Goal: Task Accomplishment & Management: Manage account settings

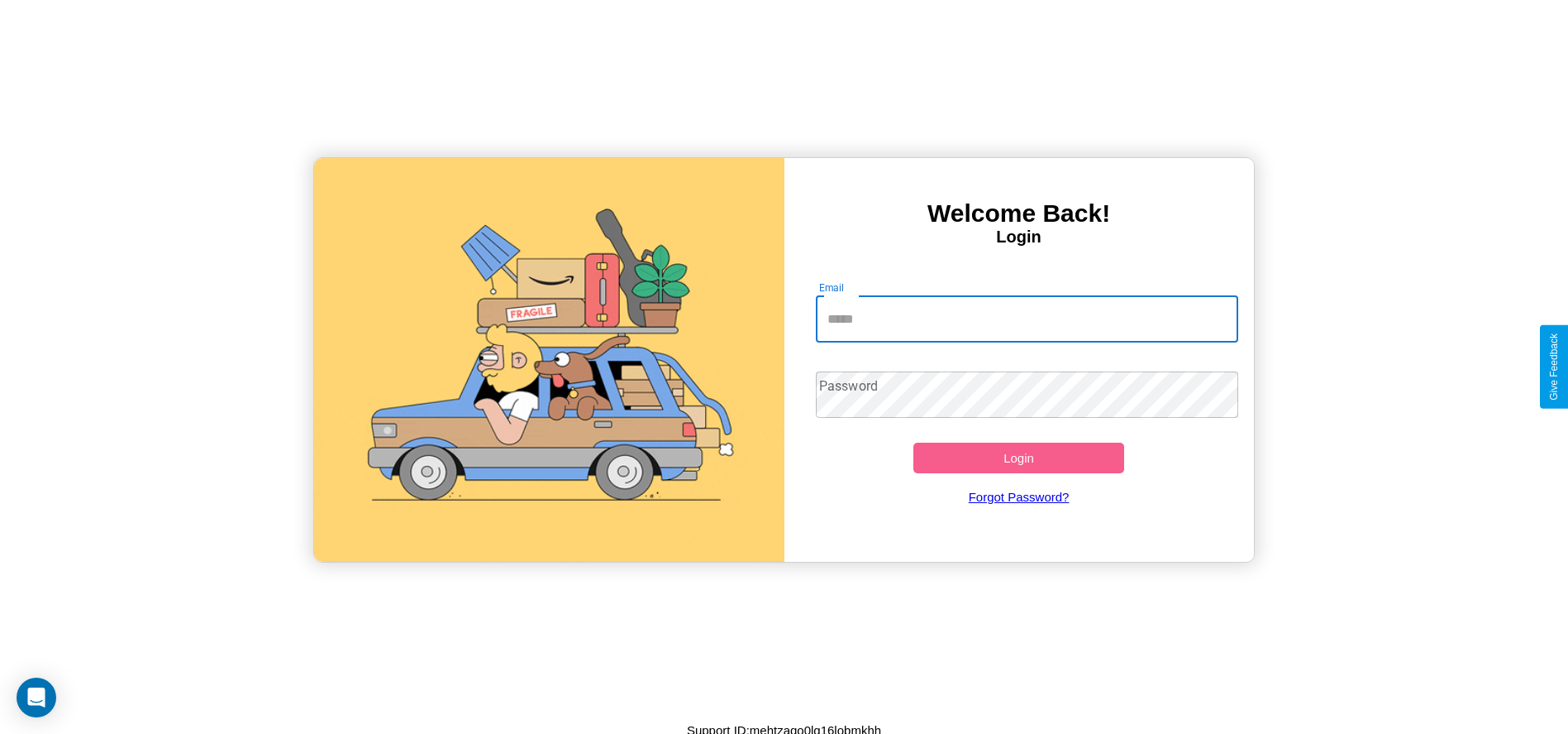
click at [1027, 319] on input "Email" at bounding box center [1027, 319] width 422 height 47
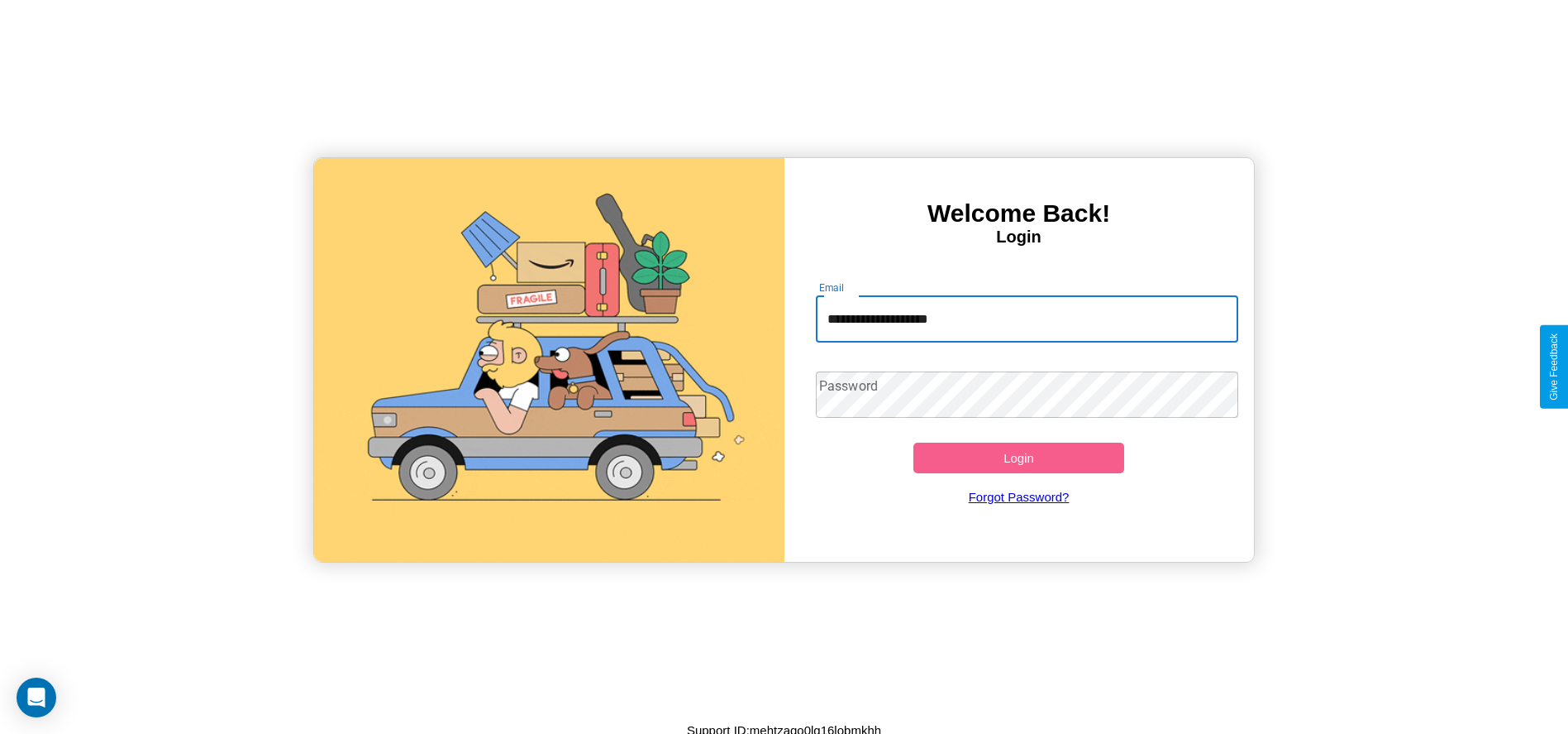
type input "**********"
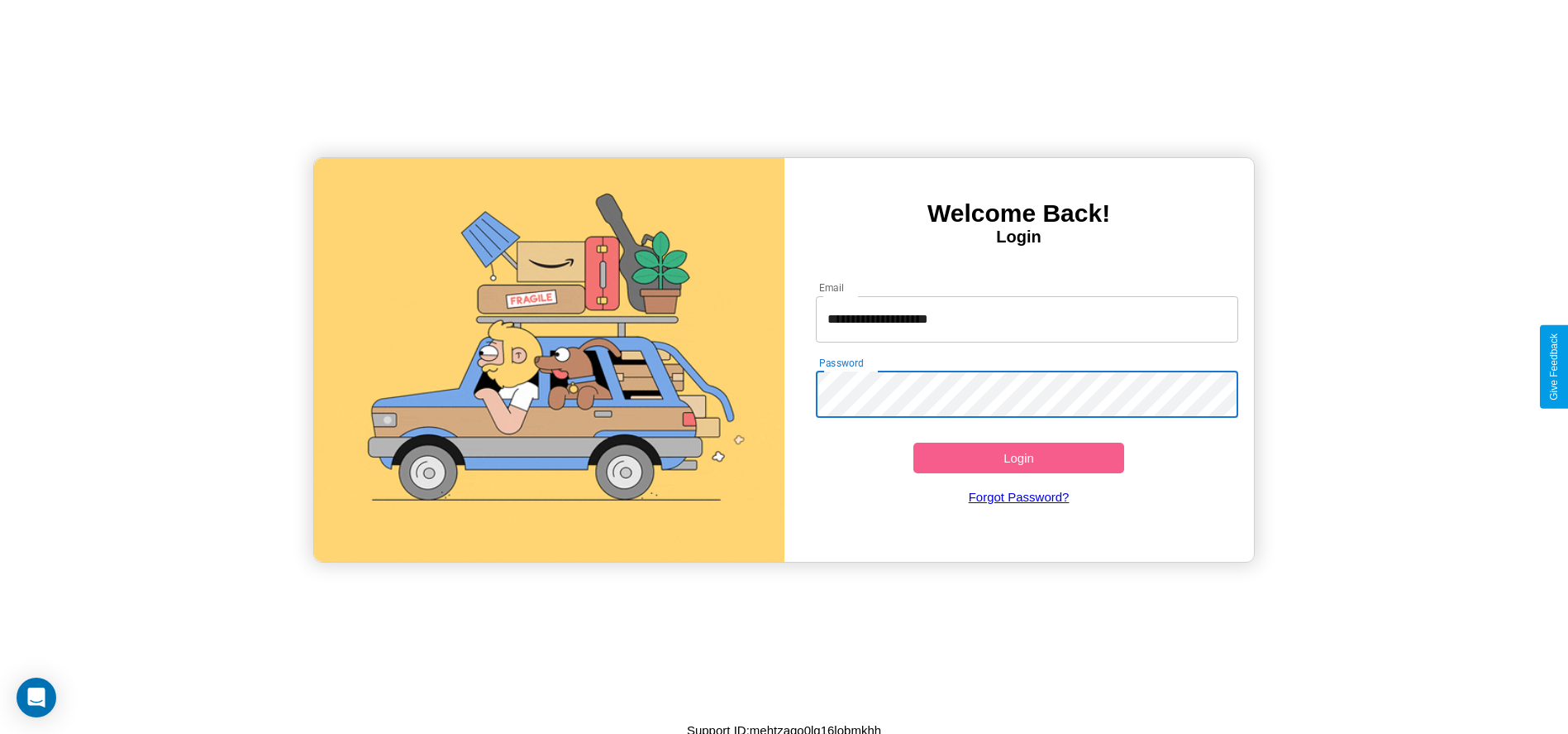
click at [1019, 457] on button "Login" at bounding box center [1019, 457] width 211 height 31
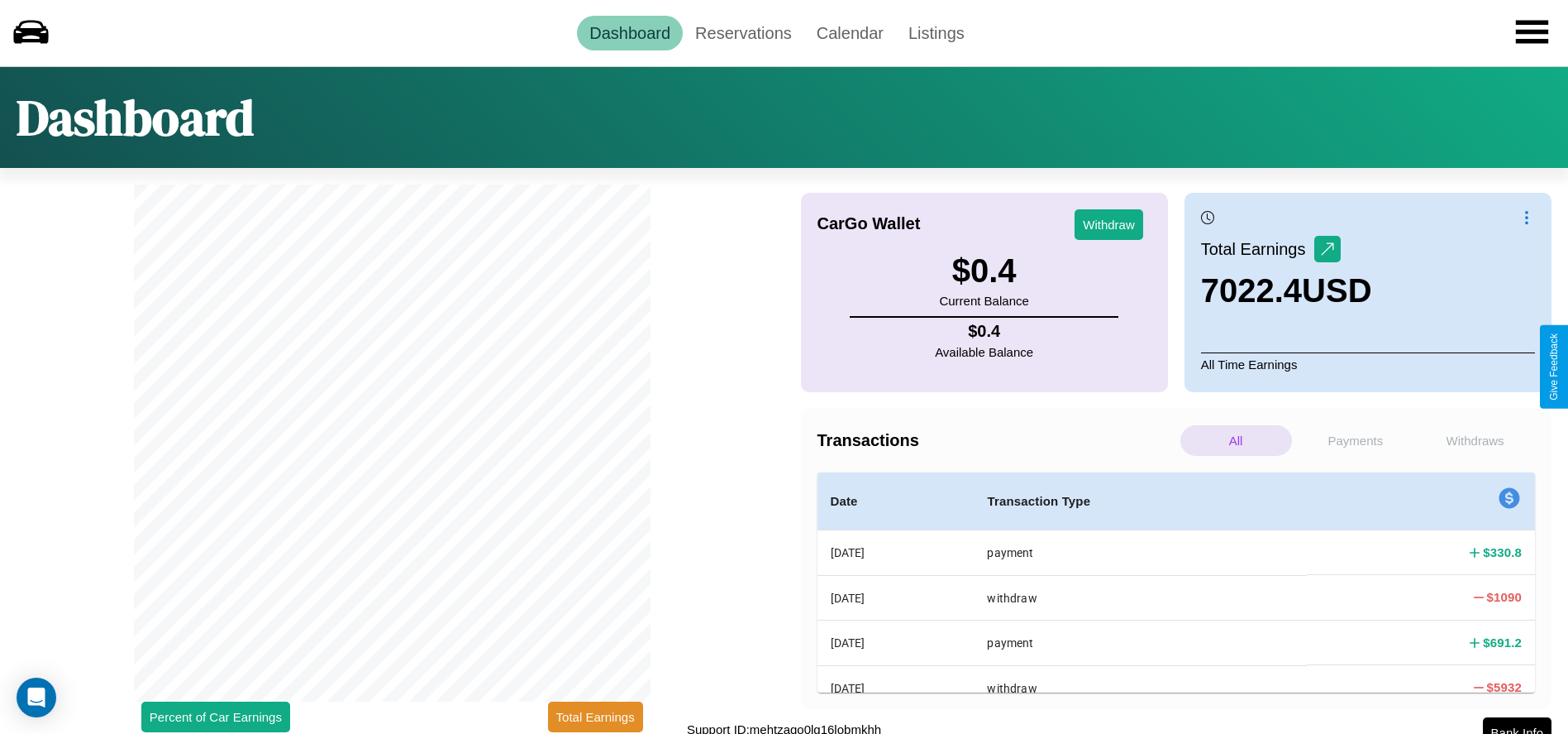
click at [1475, 440] on p "Withdraws" at bounding box center [1475, 440] width 111 height 31
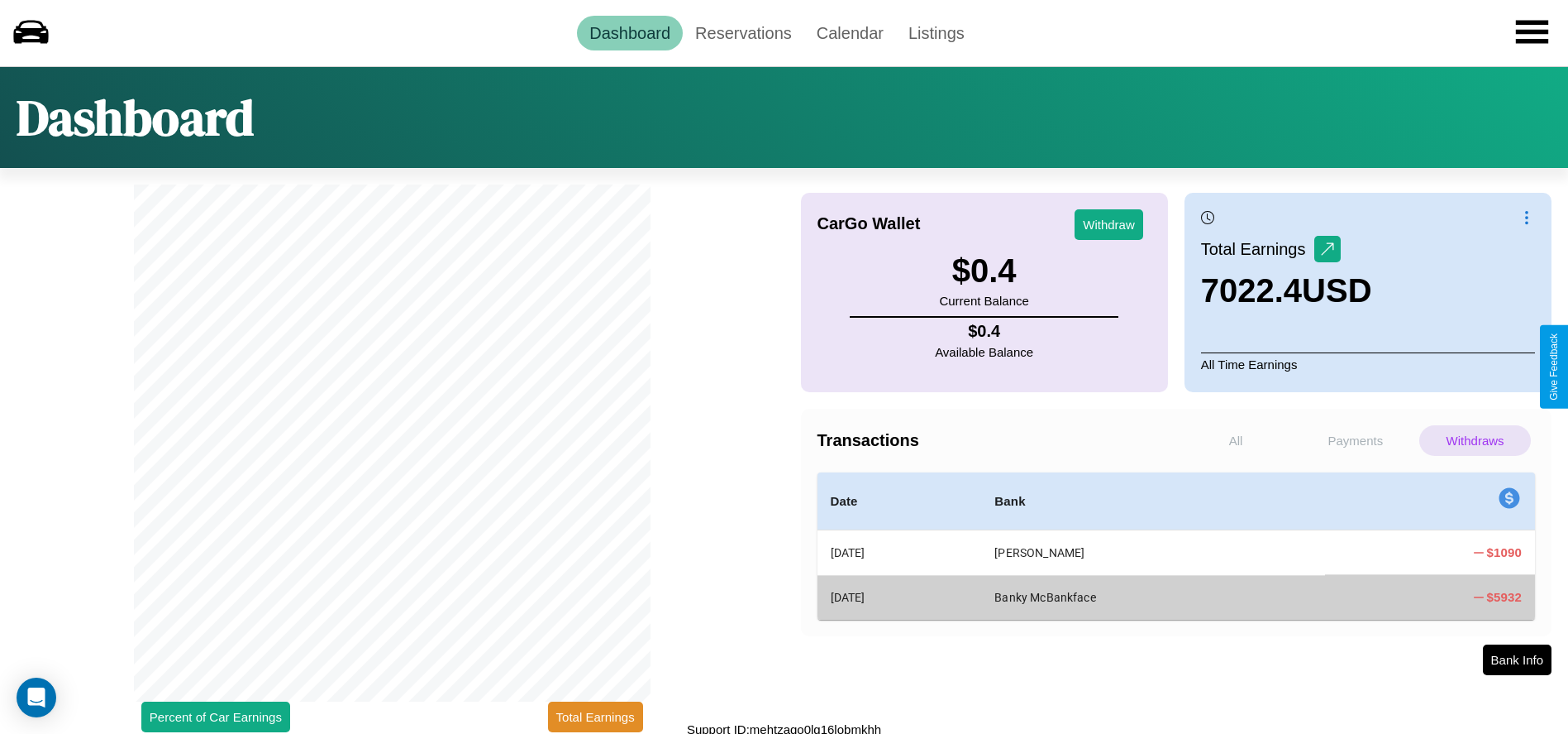
click at [1355, 440] on p "Payments" at bounding box center [1356, 440] width 111 height 31
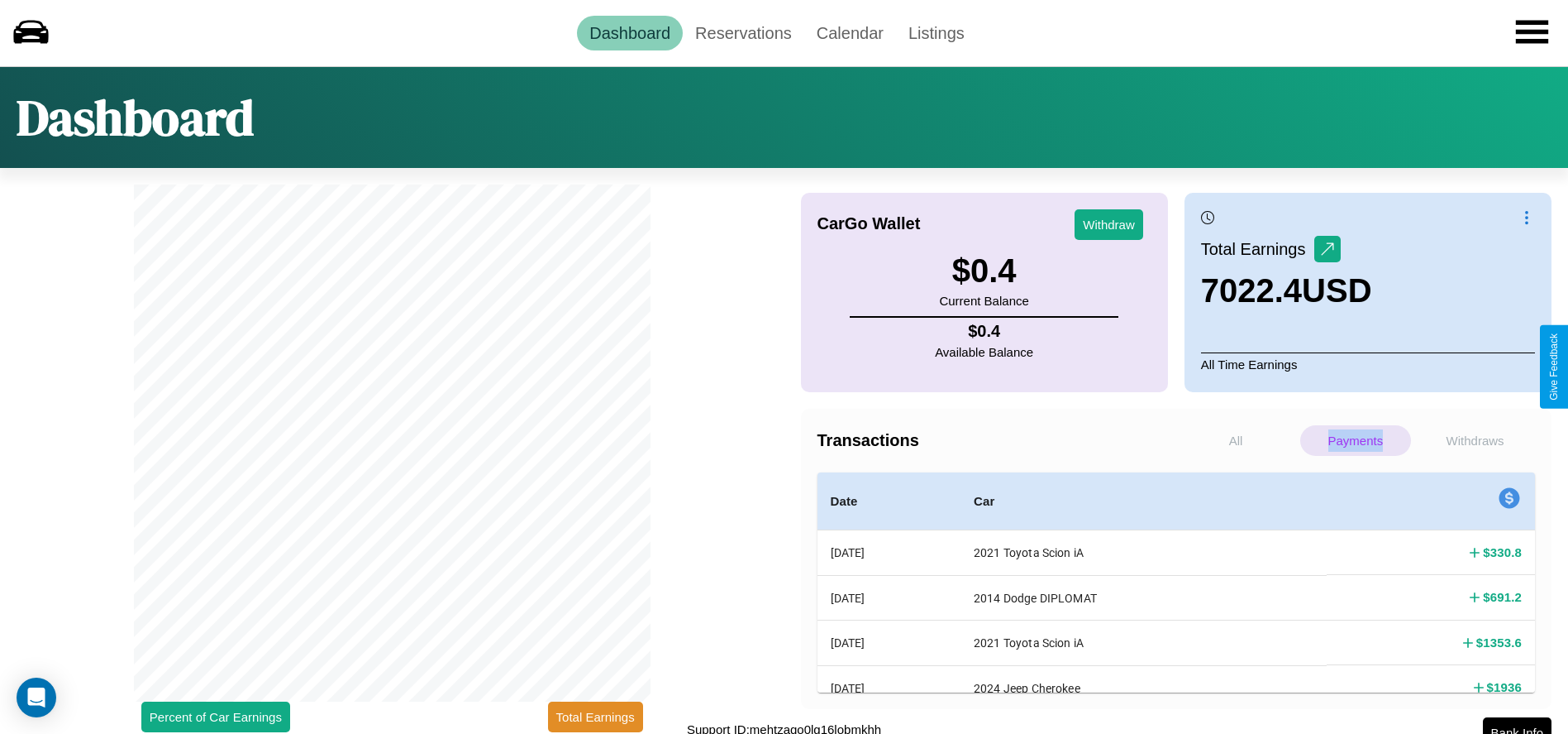
click at [1355, 440] on p "Payments" at bounding box center [1356, 440] width 111 height 31
click at [1236, 440] on p "All" at bounding box center [1235, 440] width 111 height 31
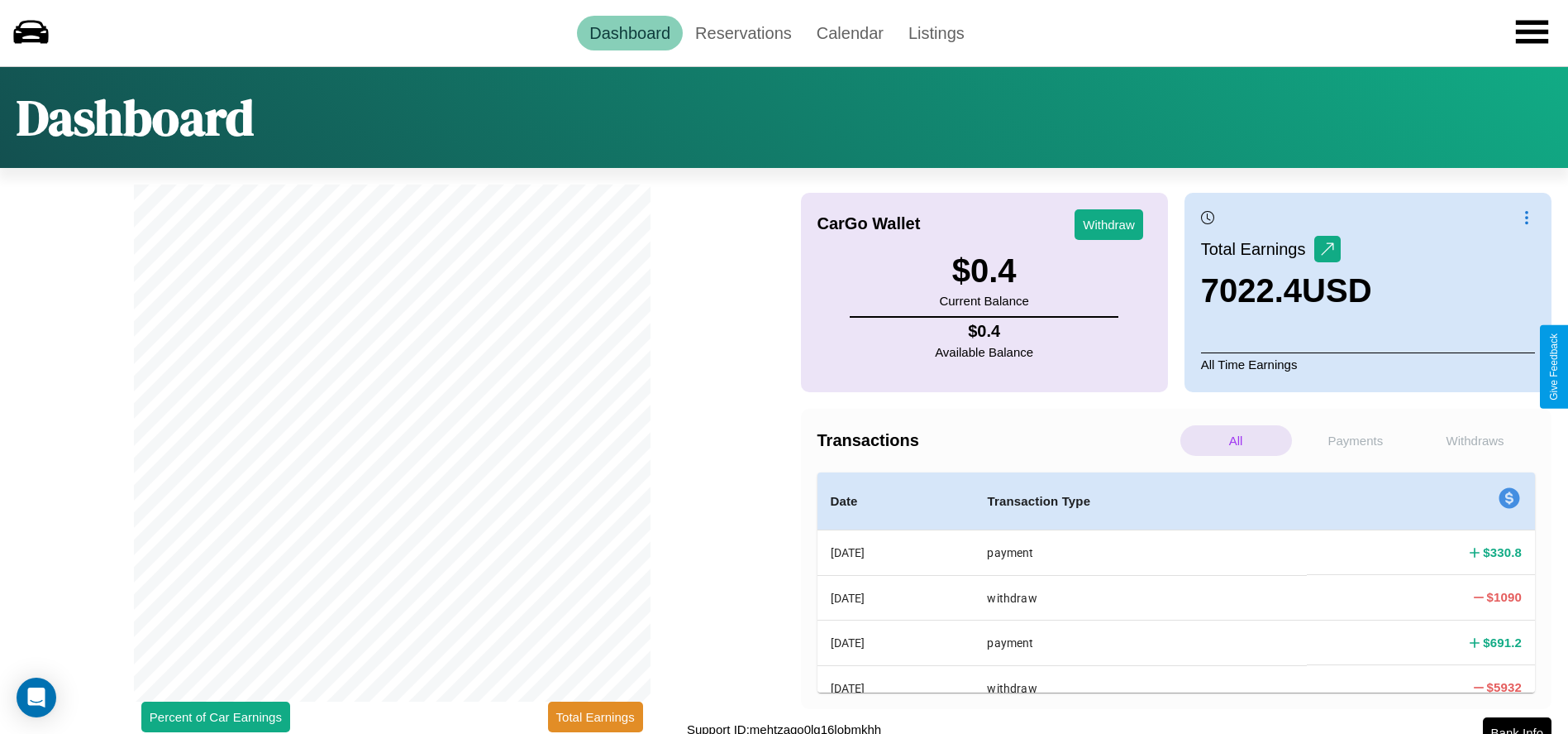
scroll to position [14, 0]
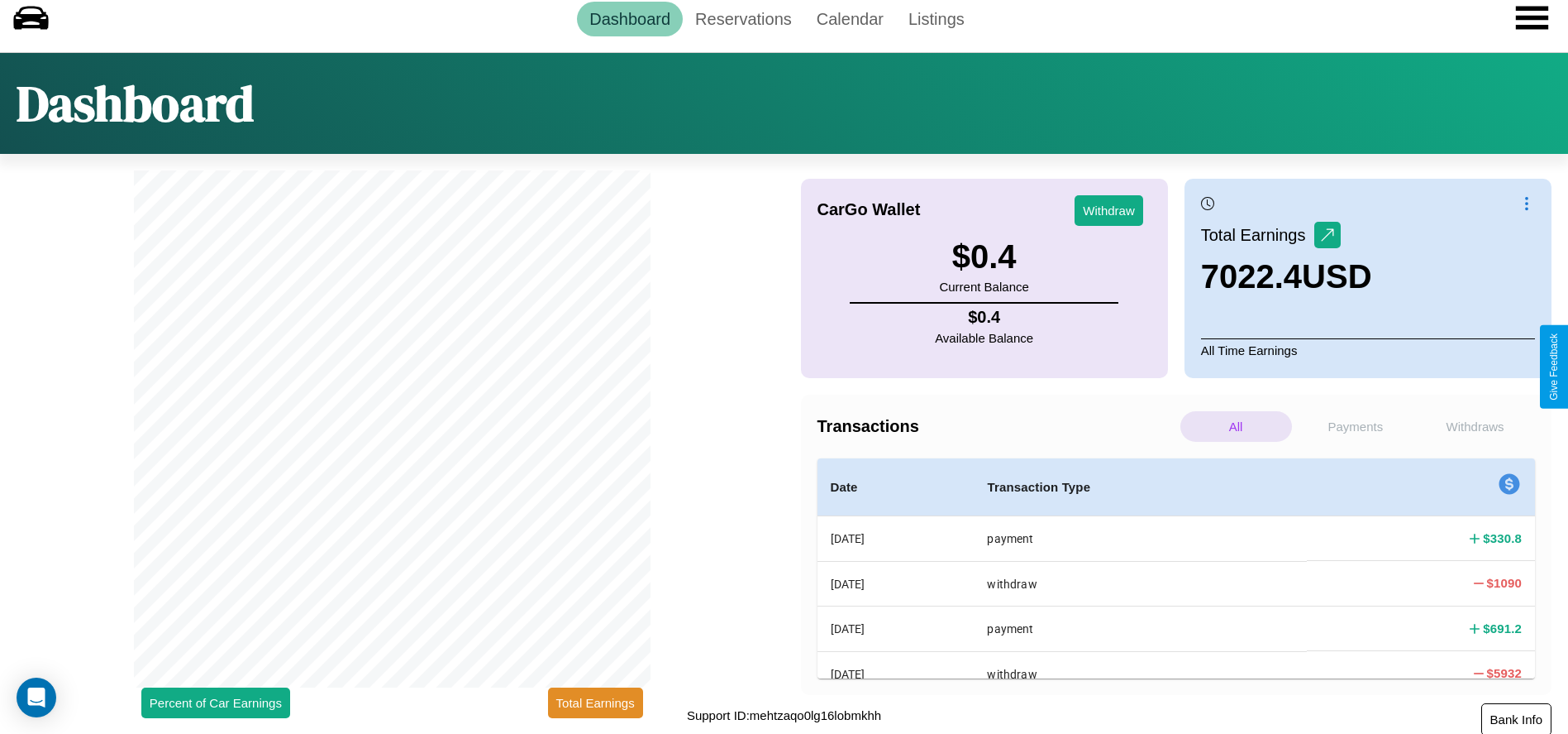
click at [1516, 718] on button "Bank Info" at bounding box center [1516, 719] width 70 height 32
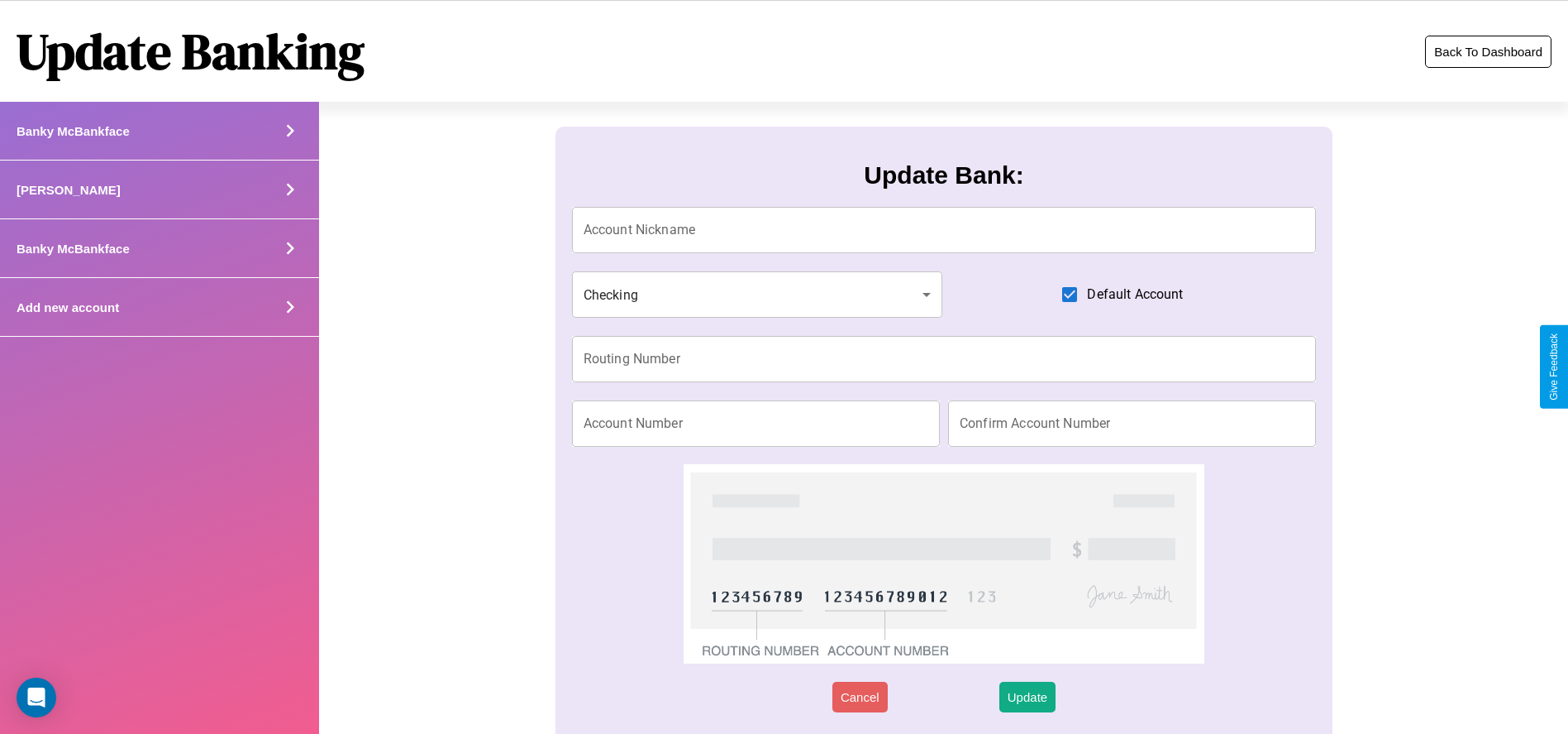
click at [1488, 51] on button "Back To Dashboard" at bounding box center [1488, 52] width 126 height 32
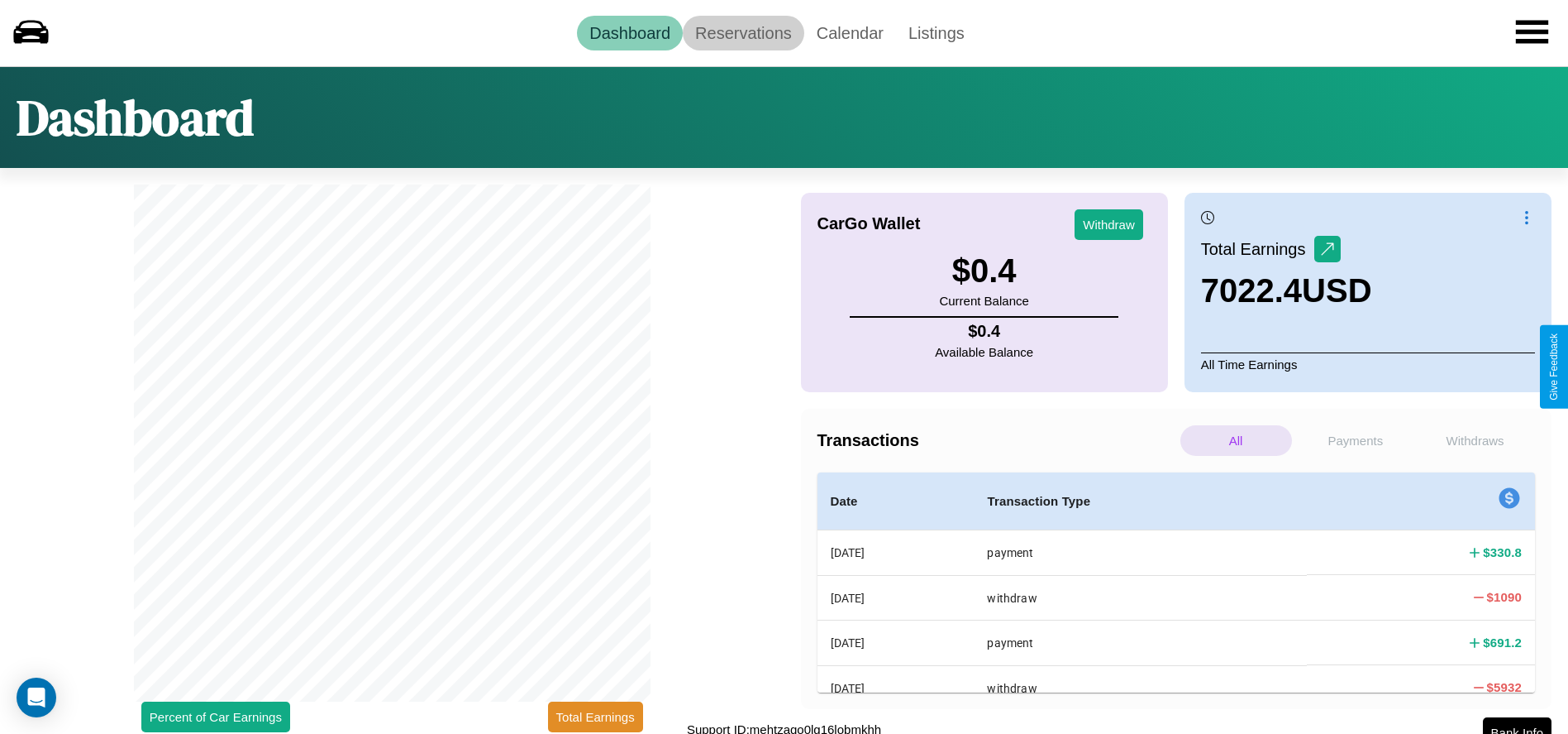
click at [743, 32] on link "Reservations" at bounding box center [743, 33] width 121 height 35
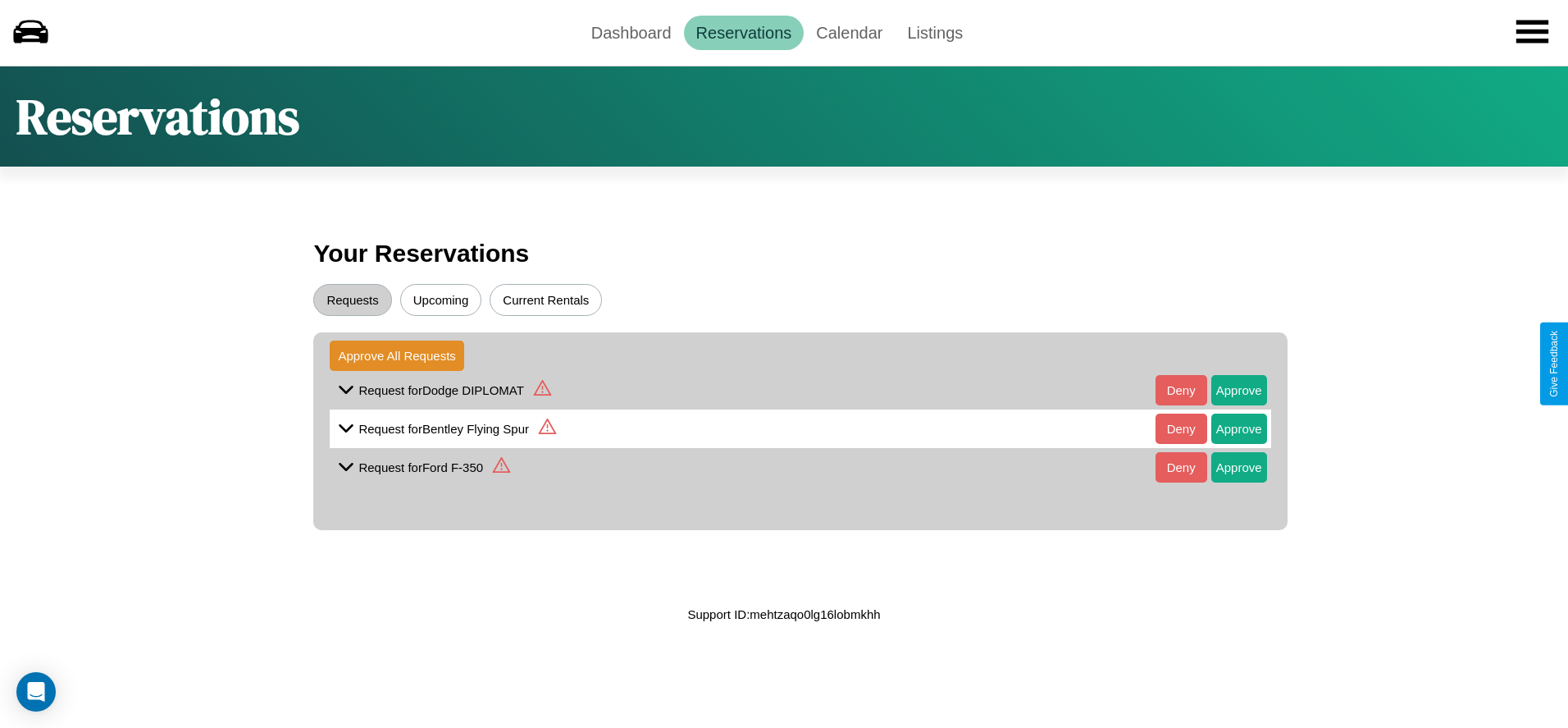
click at [441, 300] on button "Upcoming" at bounding box center [441, 300] width 82 height 32
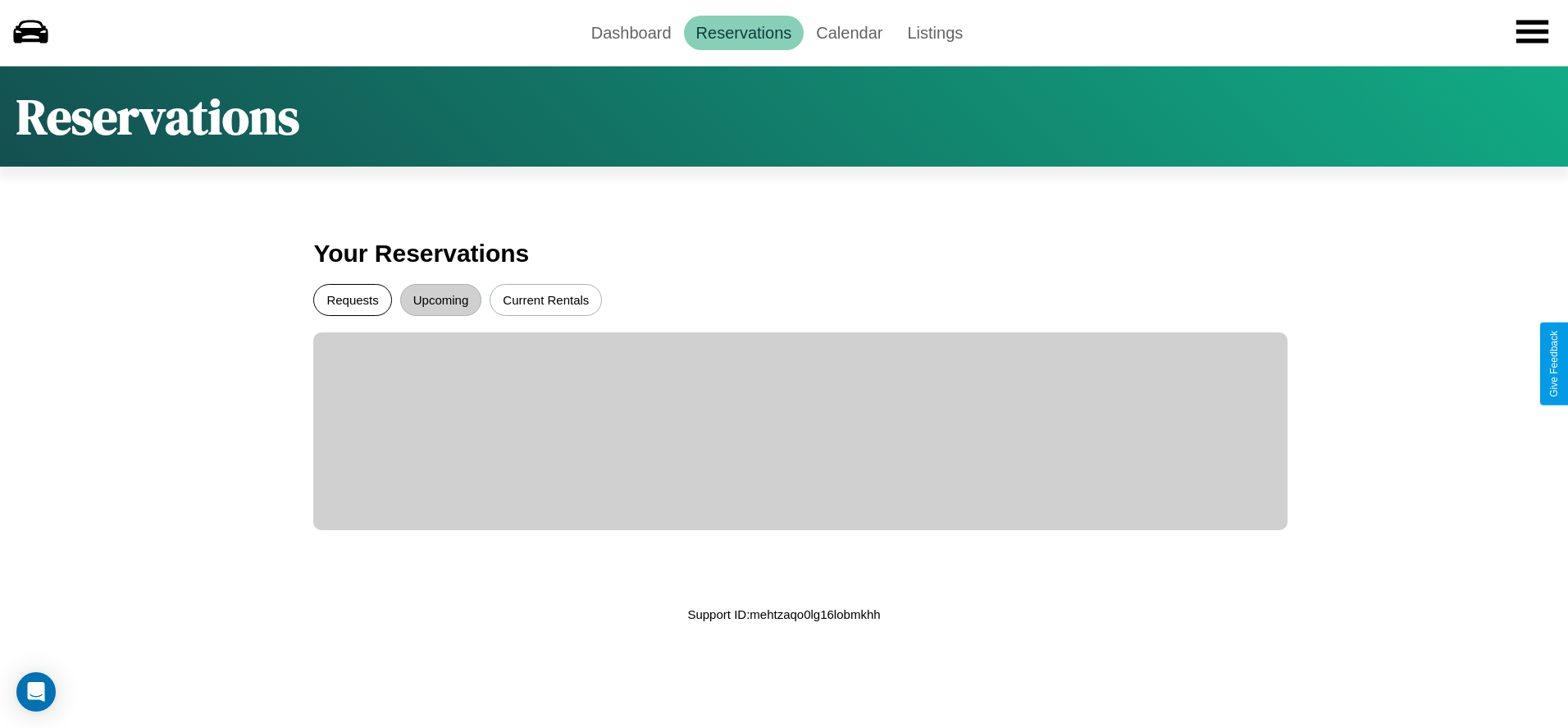
click at [353, 300] on button "Requests" at bounding box center [353, 300] width 78 height 32
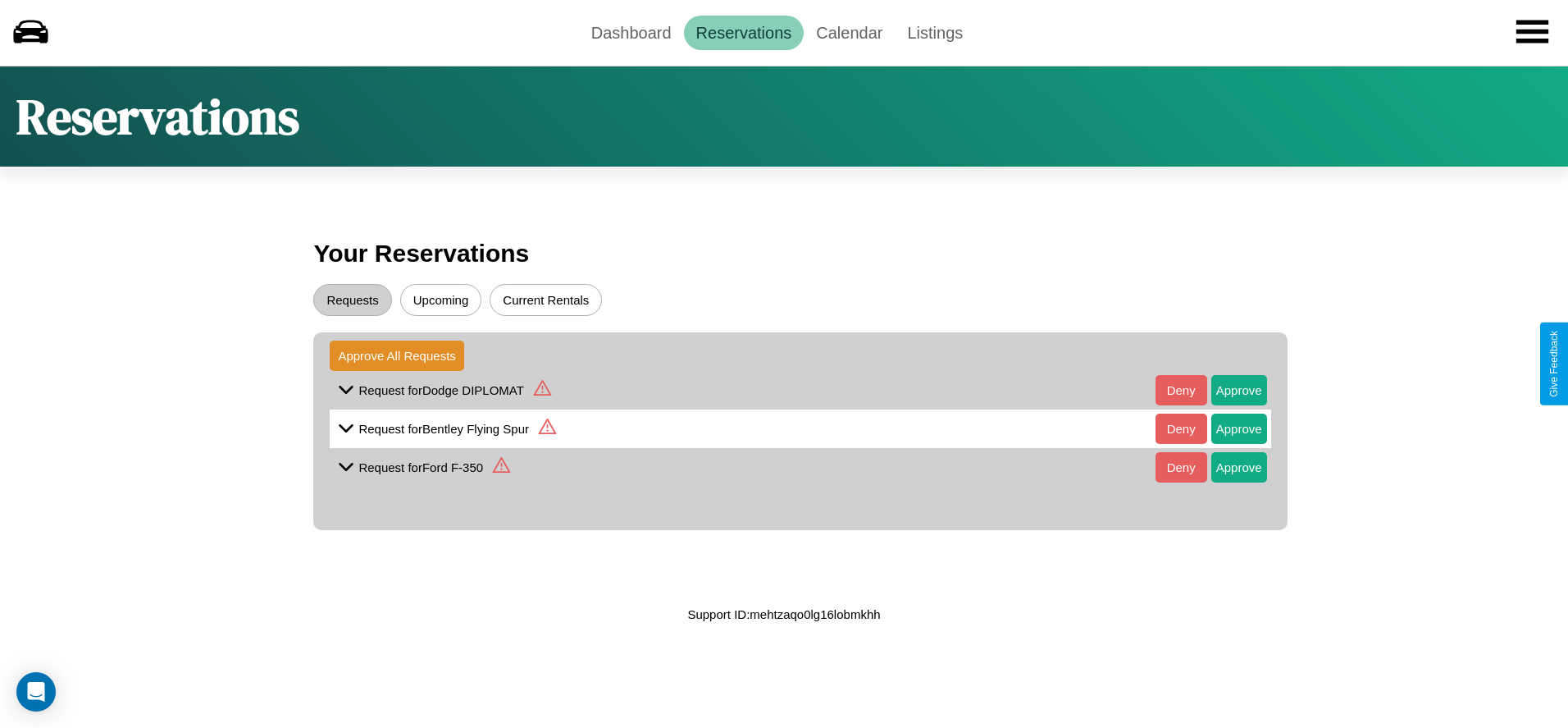
click at [542, 390] on icon at bounding box center [542, 388] width 18 height 16
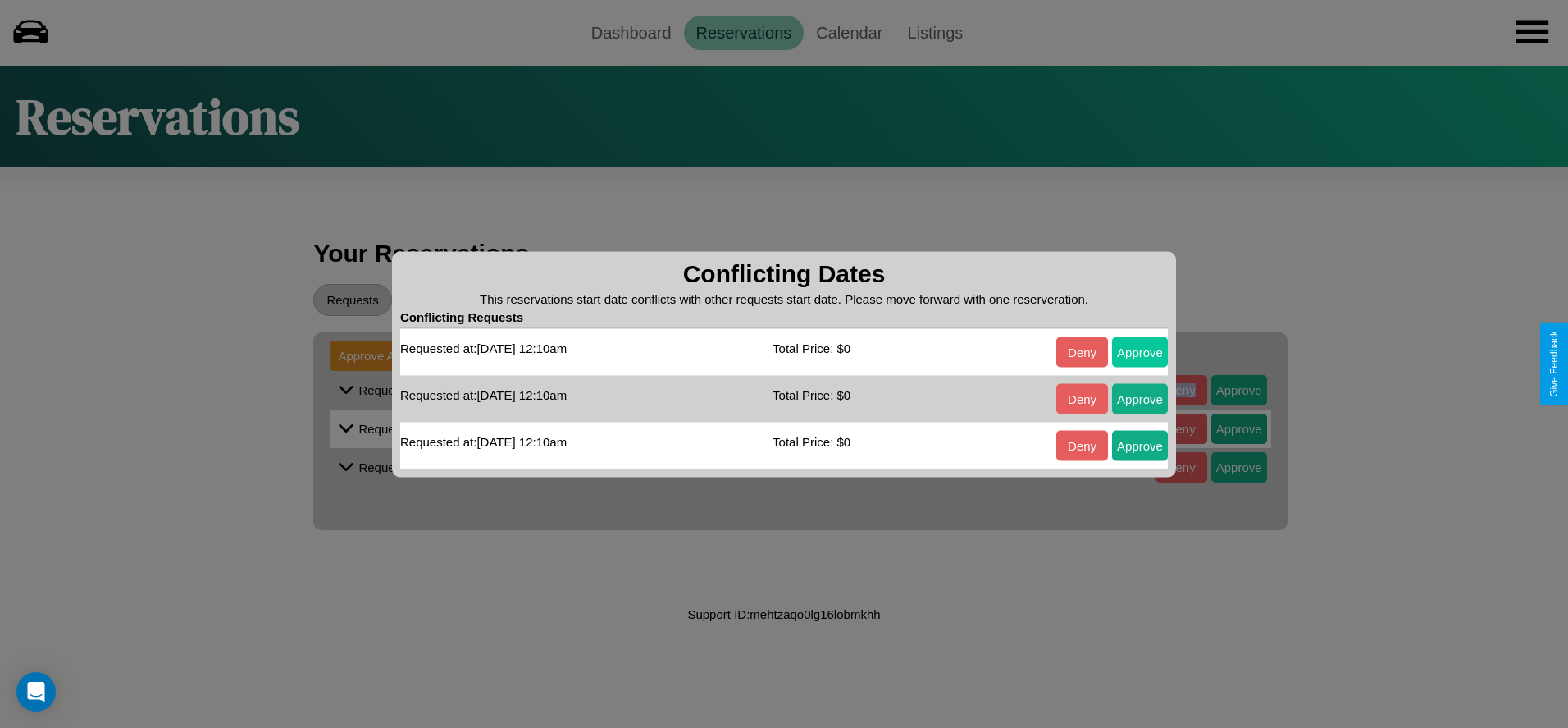
click at [1141, 351] on button "Approve" at bounding box center [1141, 351] width 56 height 30
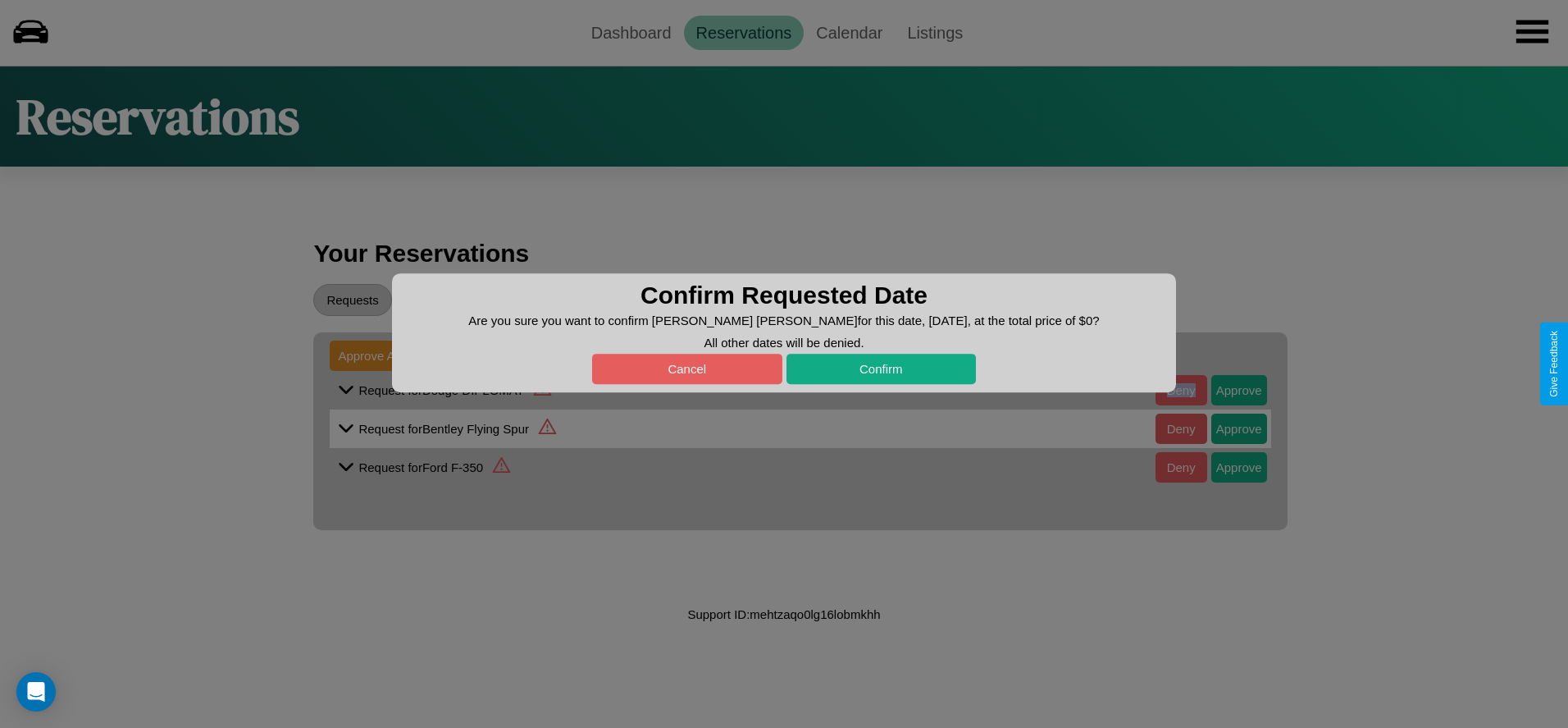
click at [687, 368] on button "Cancel" at bounding box center [687, 368] width 191 height 30
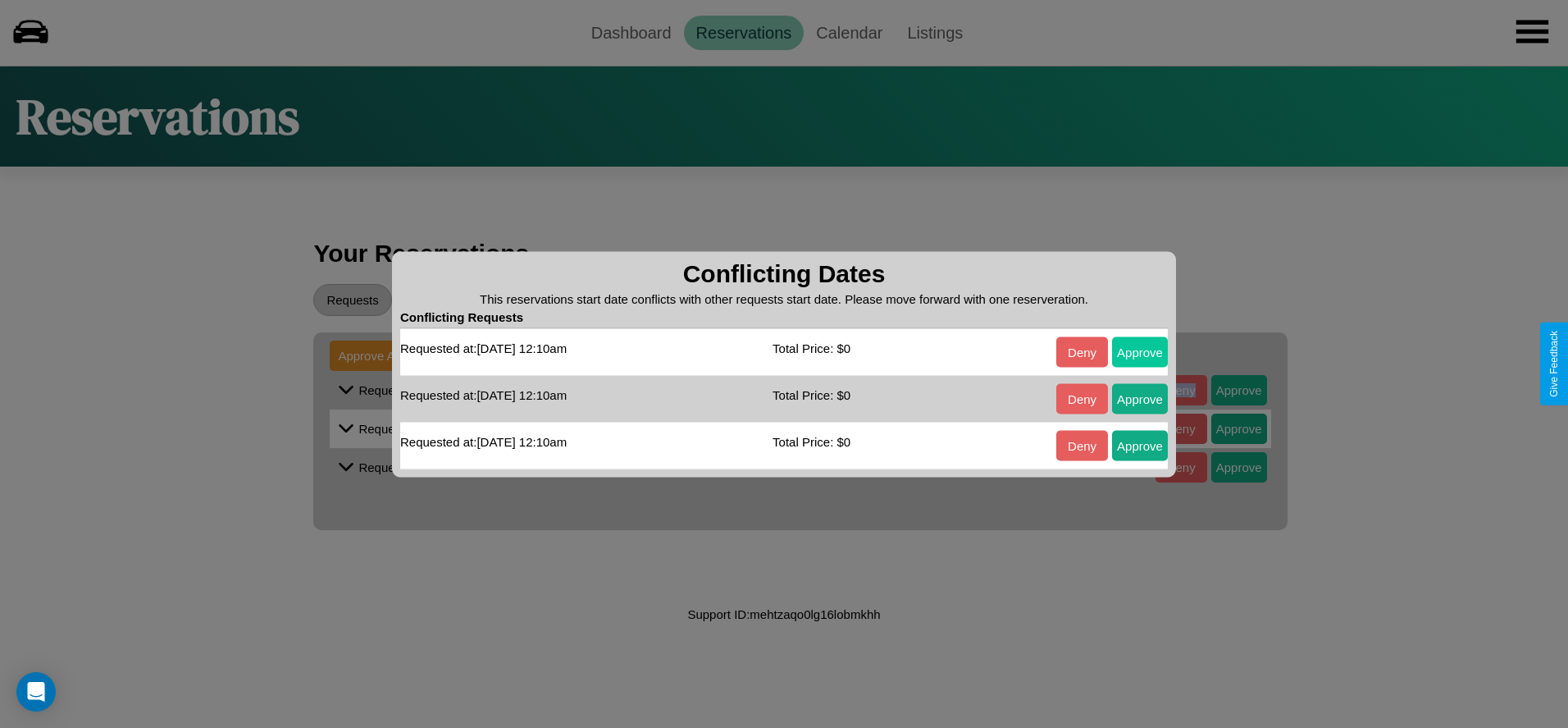
click at [1141, 351] on button "Approve" at bounding box center [1141, 351] width 56 height 30
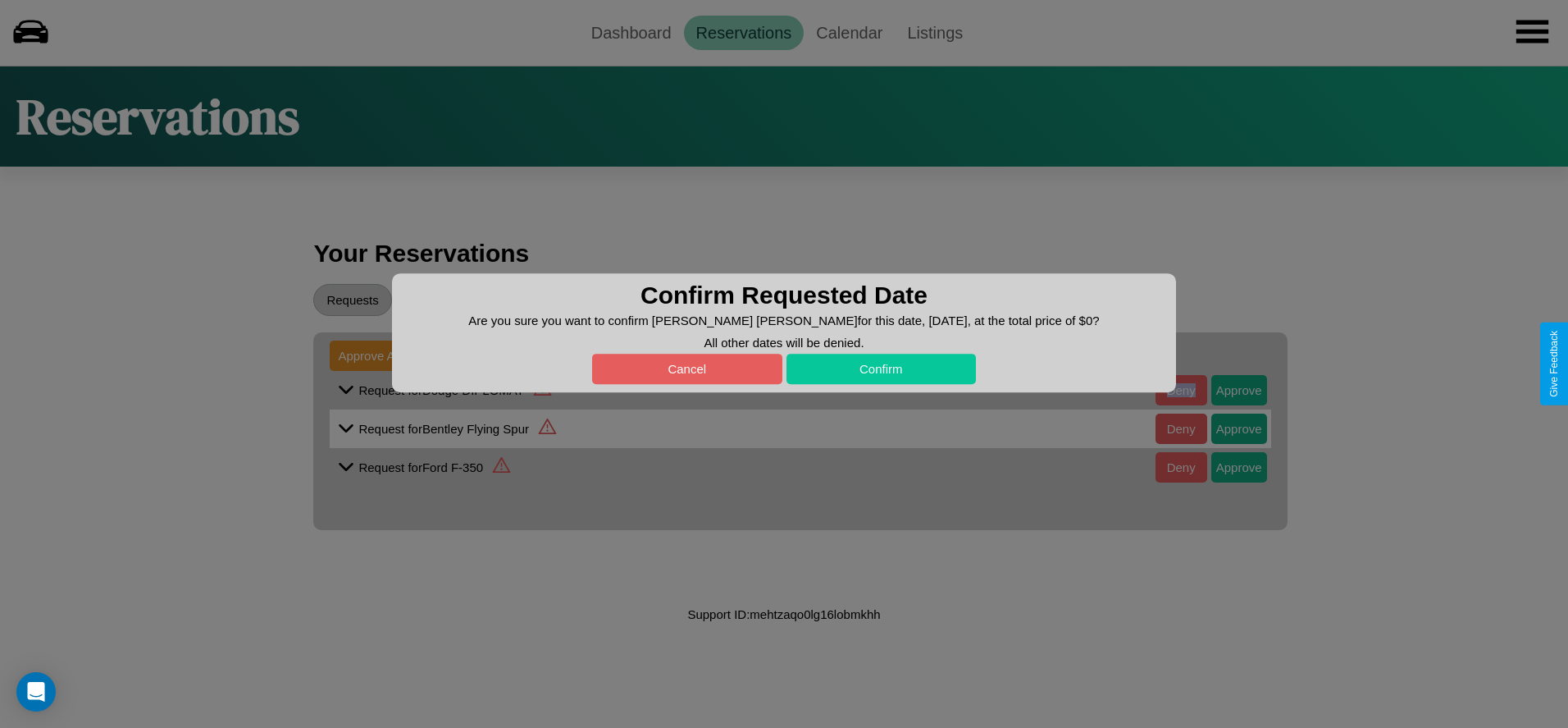
click at [881, 368] on button "Confirm" at bounding box center [882, 368] width 191 height 30
